Goal: Task Accomplishment & Management: Manage account settings

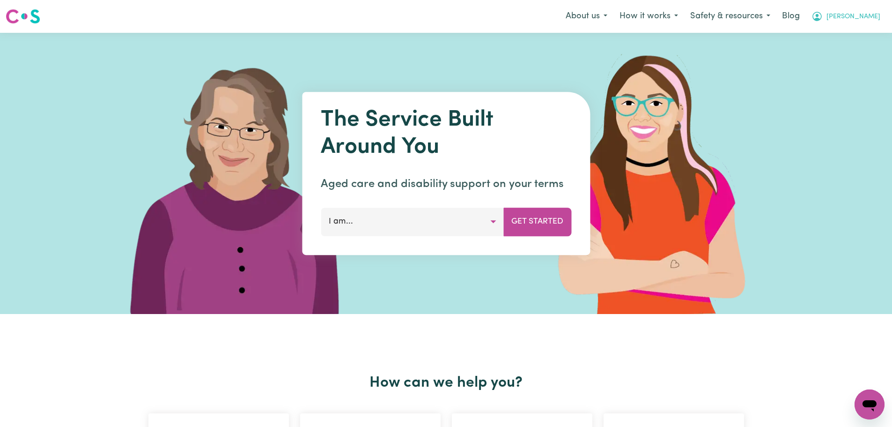
click at [883, 19] on button "[PERSON_NAME]" at bounding box center [846, 17] width 81 height 20
click at [864, 51] on link "Logout" at bounding box center [849, 54] width 74 height 18
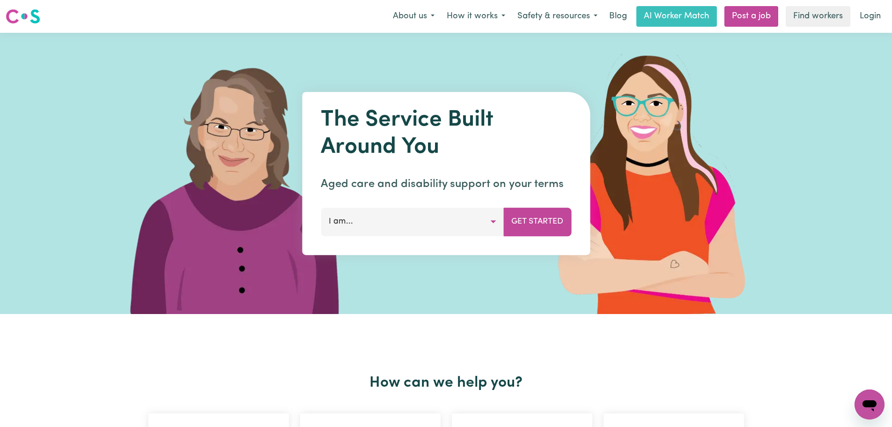
click at [866, 27] on nav "Menu About us How it works Safety & resources Blog AI Worker Match Post a job F…" at bounding box center [446, 16] width 892 height 33
click at [867, 18] on link "Login" at bounding box center [870, 16] width 32 height 21
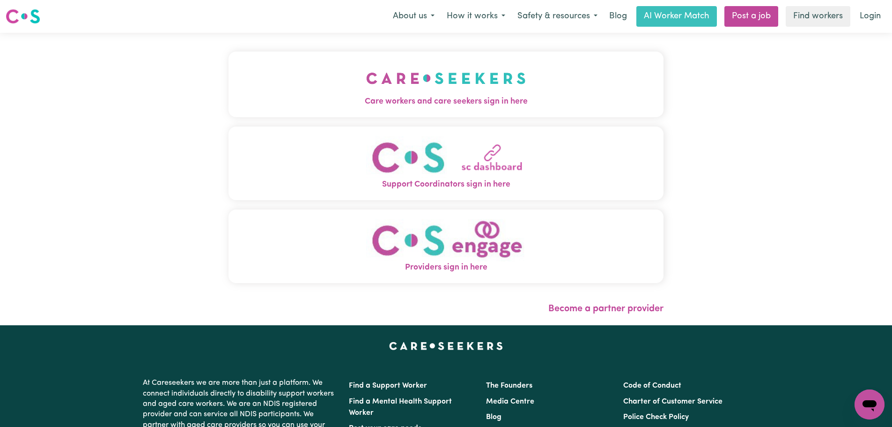
click at [229, 137] on button "Support Coordinators sign in here" at bounding box center [446, 163] width 435 height 74
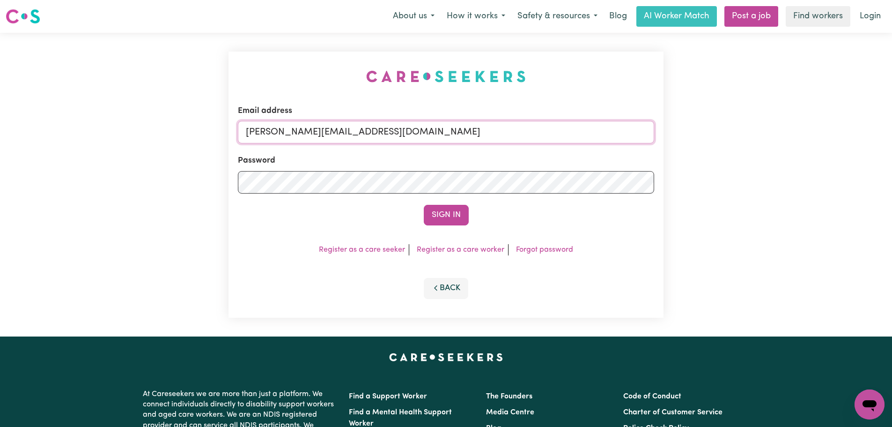
click at [464, 129] on input "[PERSON_NAME][EMAIL_ADDRESS][DOMAIN_NAME]" at bounding box center [446, 132] width 416 height 22
drag, startPoint x: 499, startPoint y: 135, endPoint x: 293, endPoint y: 126, distance: 206.7
click at [293, 126] on input "[EMAIL_ADDRESS][PERSON_NAME][DOMAIN_NAME]" at bounding box center [446, 132] width 416 height 22
click at [465, 229] on div "Email address [EMAIL_ADDRESS][PERSON_NAME][DOMAIN_NAME] Password Sign In Regist…" at bounding box center [446, 185] width 435 height 266
click at [458, 225] on button "Sign In" at bounding box center [446, 215] width 45 height 21
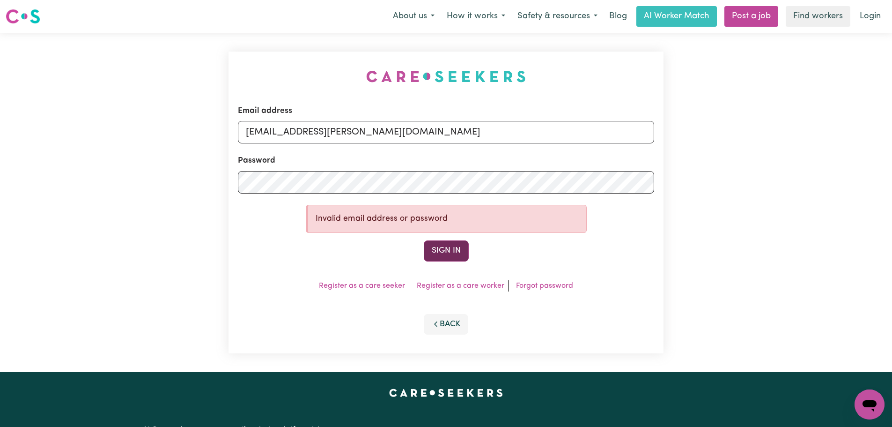
click at [455, 244] on button "Sign In" at bounding box center [446, 250] width 45 height 21
click at [458, 126] on input "[EMAIL_ADDRESS][PERSON_NAME][DOMAIN_NAME]" at bounding box center [446, 132] width 416 height 22
click at [424, 240] on button "Sign In" at bounding box center [446, 250] width 45 height 21
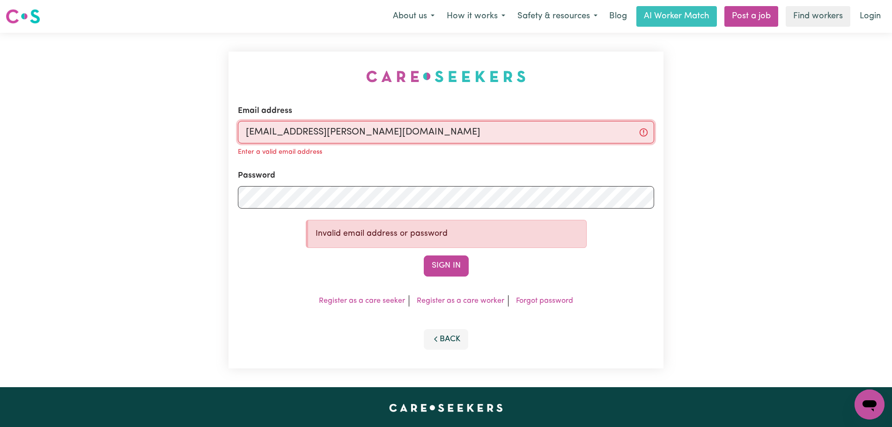
type input "[EMAIL_ADDRESS][PERSON_NAME][DOMAIN_NAME]"
click at [424, 255] on button "Sign In" at bounding box center [446, 265] width 45 height 21
